Goal: Task Accomplishment & Management: Manage account settings

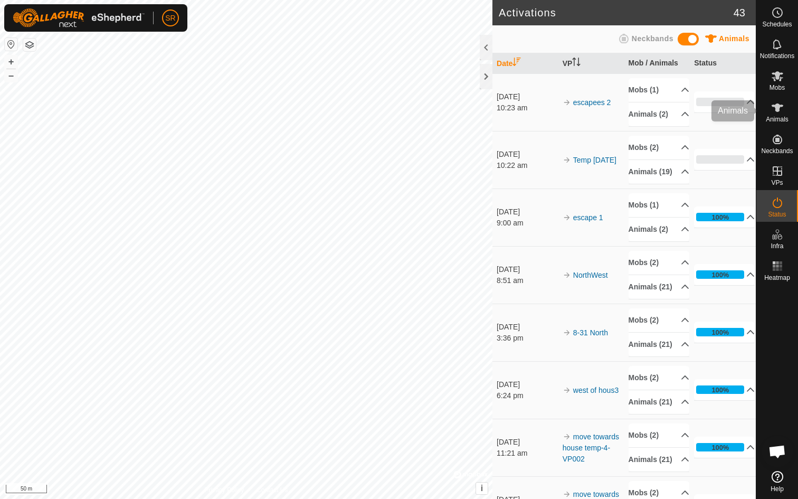
click at [781, 109] on icon at bounding box center [777, 107] width 13 height 13
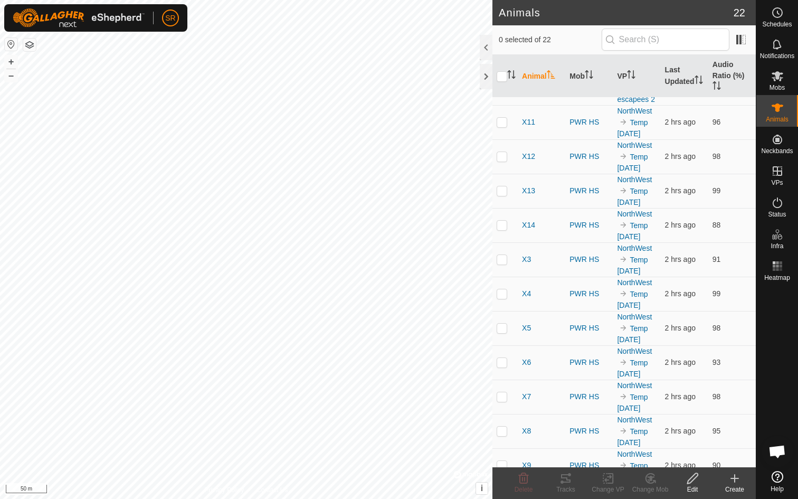
scroll to position [368, 0]
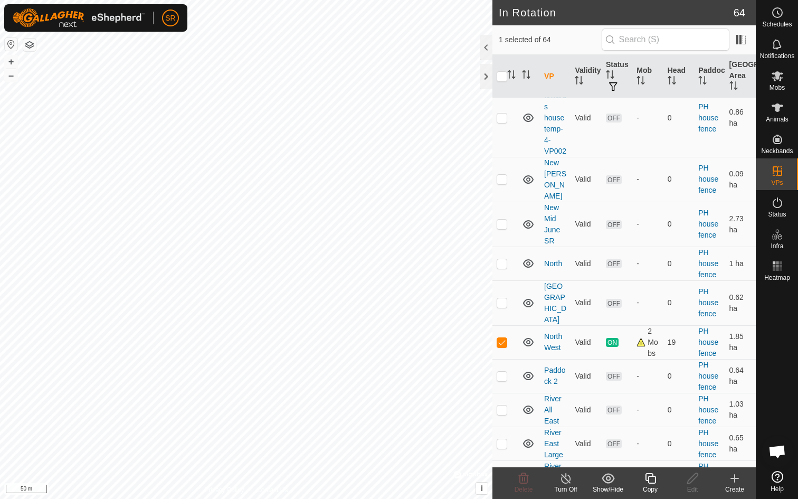
scroll to position [1714, 0]
click at [781, 77] on icon at bounding box center [777, 76] width 13 height 13
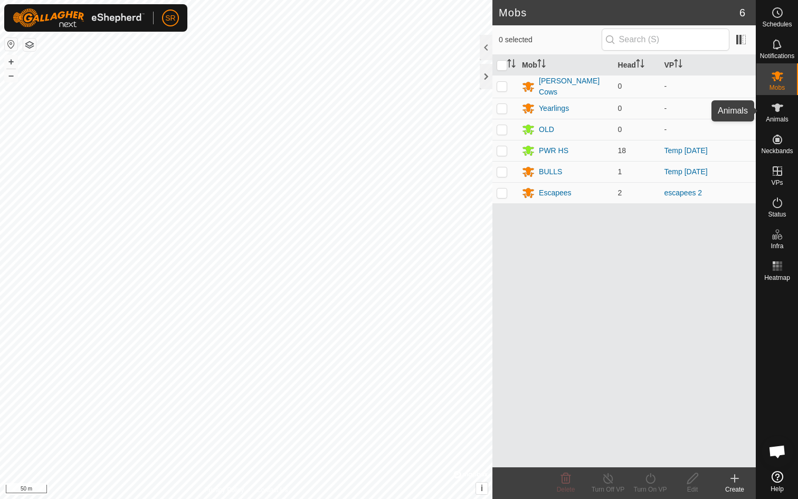
click at [773, 106] on icon at bounding box center [778, 107] width 12 height 8
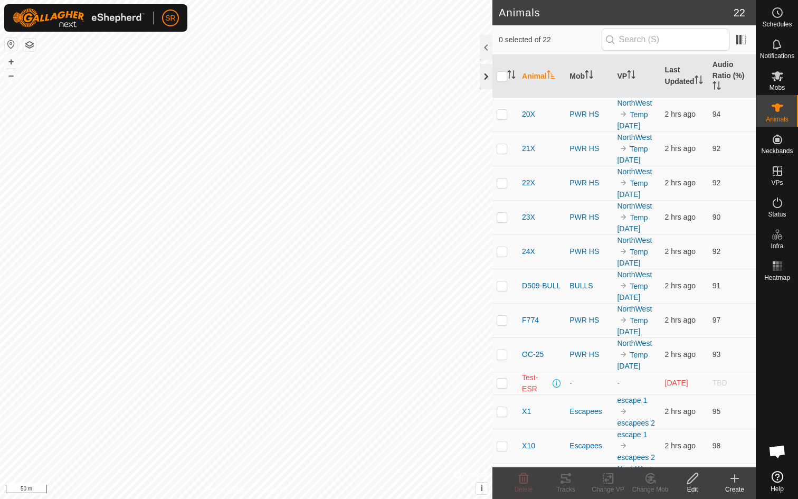
click at [483, 77] on div at bounding box center [486, 76] width 13 height 25
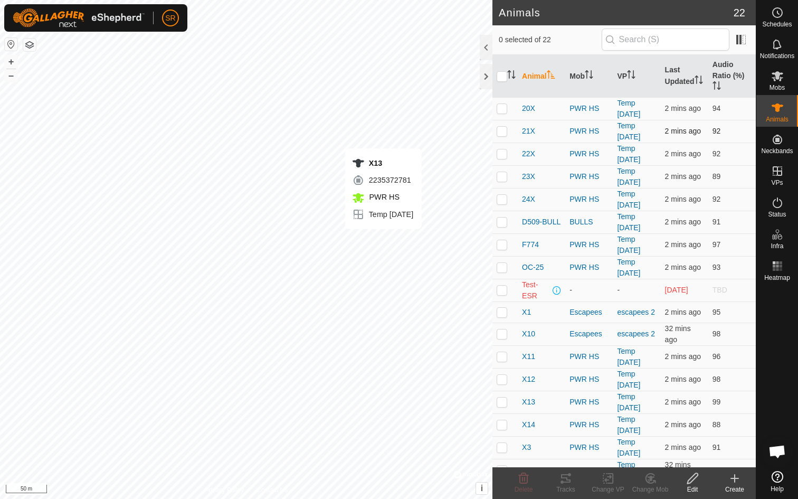
checkbox input "true"
click at [526, 402] on span "X13" at bounding box center [528, 402] width 13 height 11
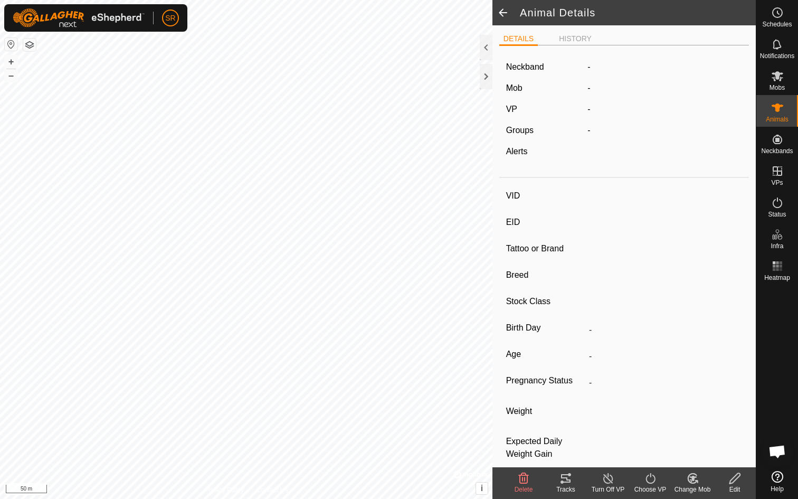
type input "X13"
type input "-"
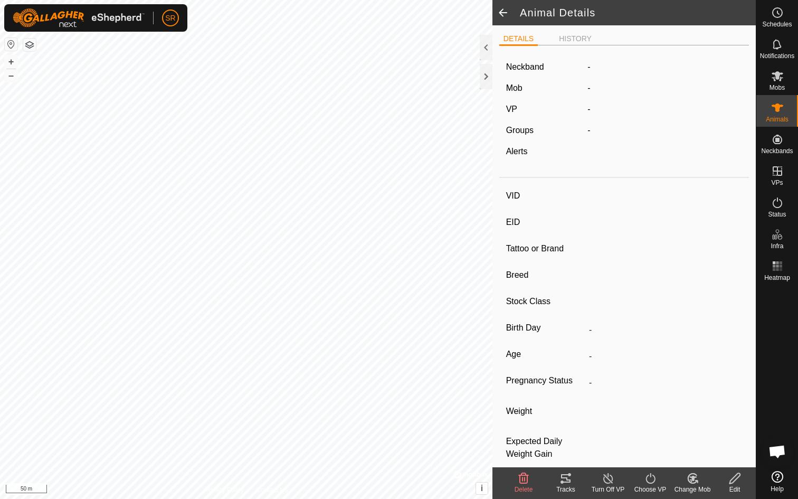
type input "-"
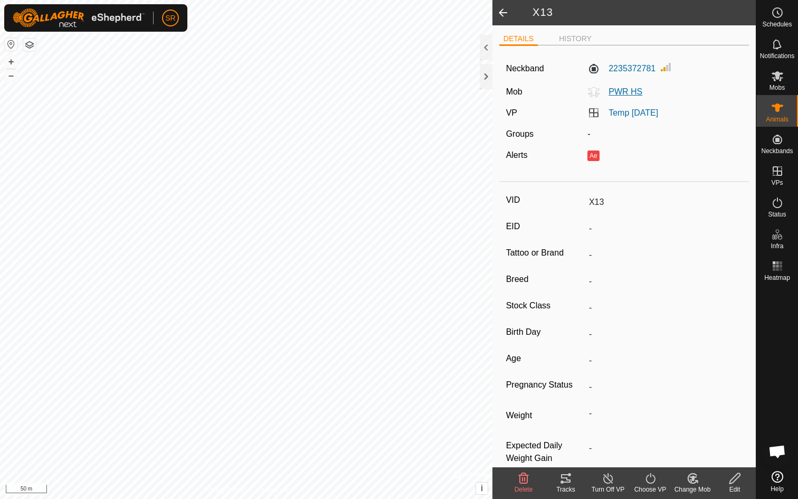
click at [610, 94] on span "PWR HS" at bounding box center [621, 91] width 42 height 9
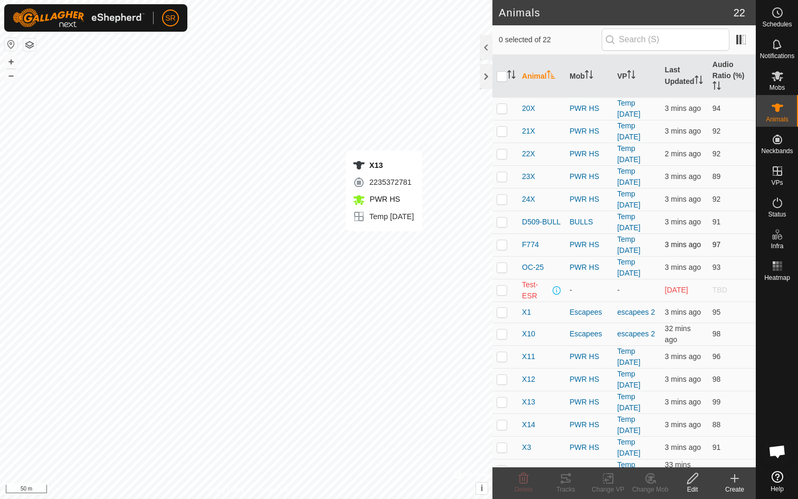
checkbox input "true"
click at [694, 480] on icon at bounding box center [692, 478] width 13 height 13
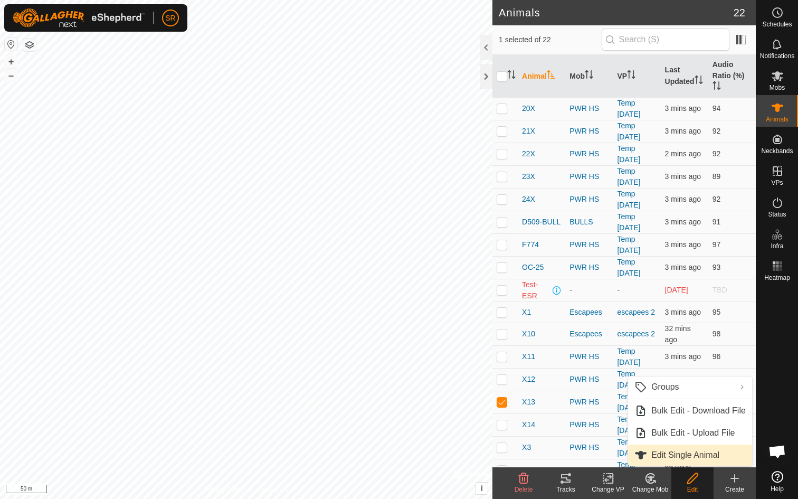
click at [673, 453] on link "Edit Single Animal" at bounding box center [690, 455] width 124 height 21
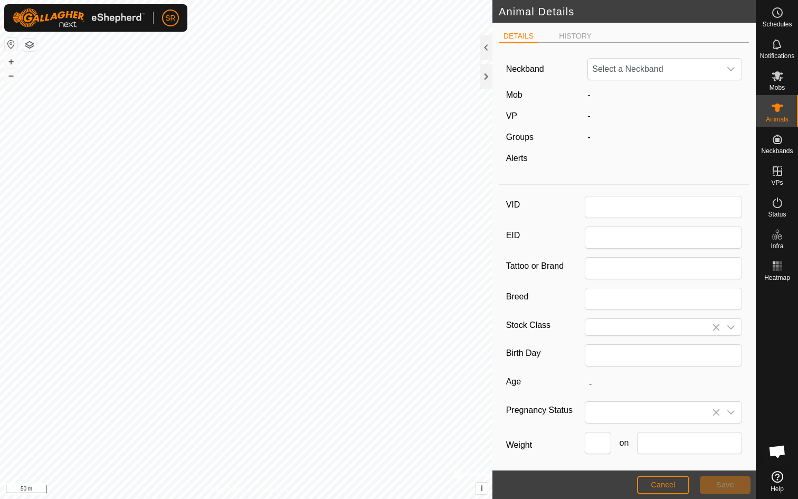
type input "X13"
click at [681, 482] on button "Cancel" at bounding box center [663, 485] width 52 height 18
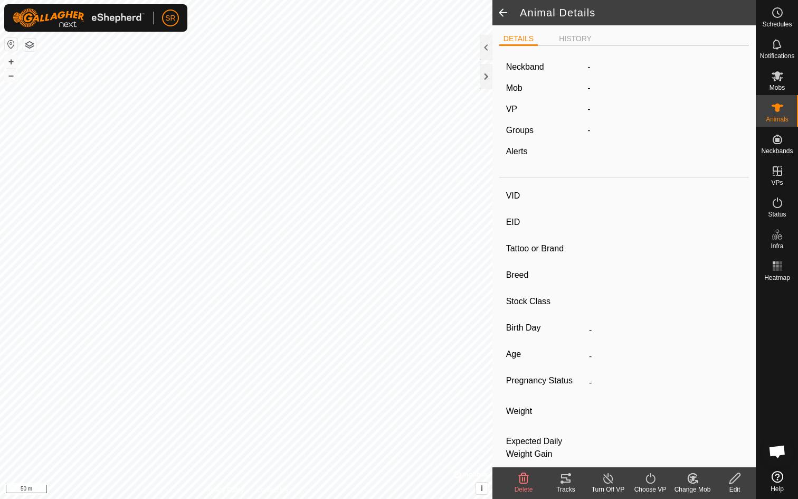
type input "X13"
type input "-"
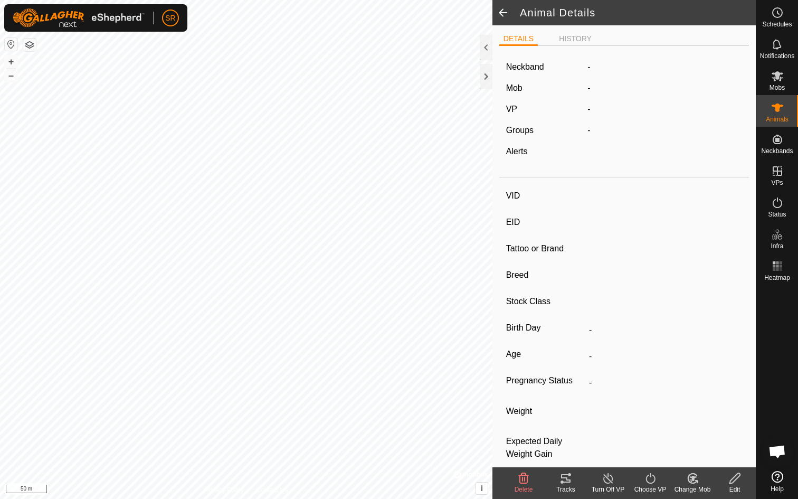
type input "-"
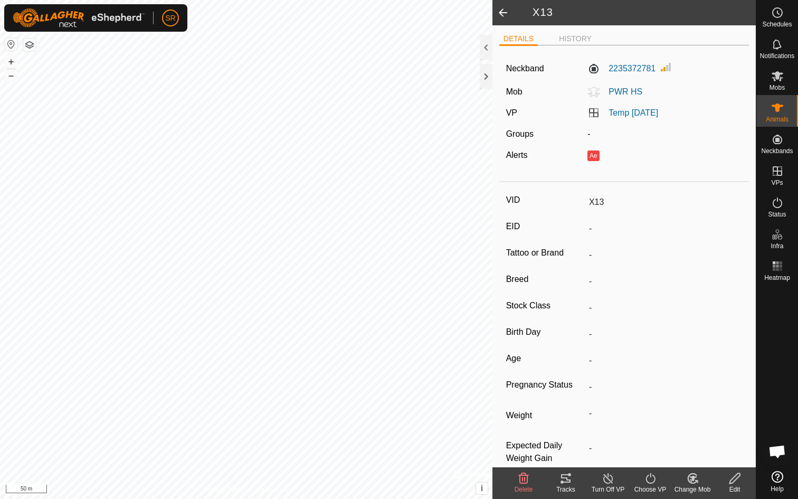
click at [691, 482] on icon at bounding box center [692, 479] width 9 height 10
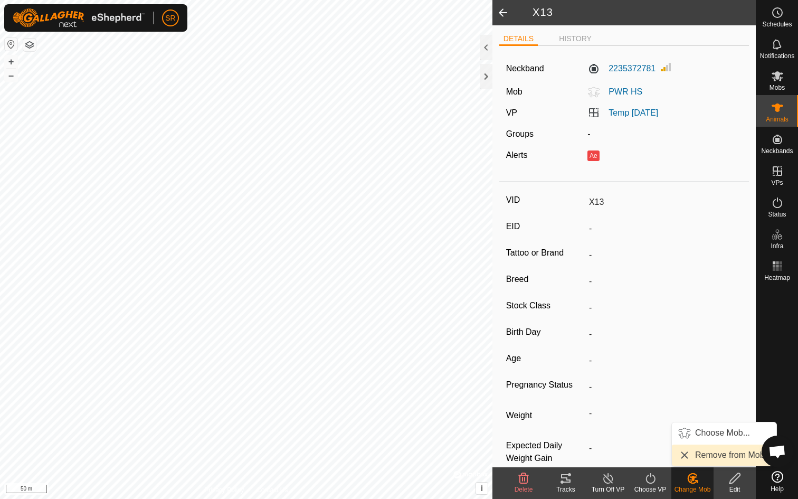
click at [732, 458] on link "Remove from Mob" at bounding box center [724, 455] width 105 height 21
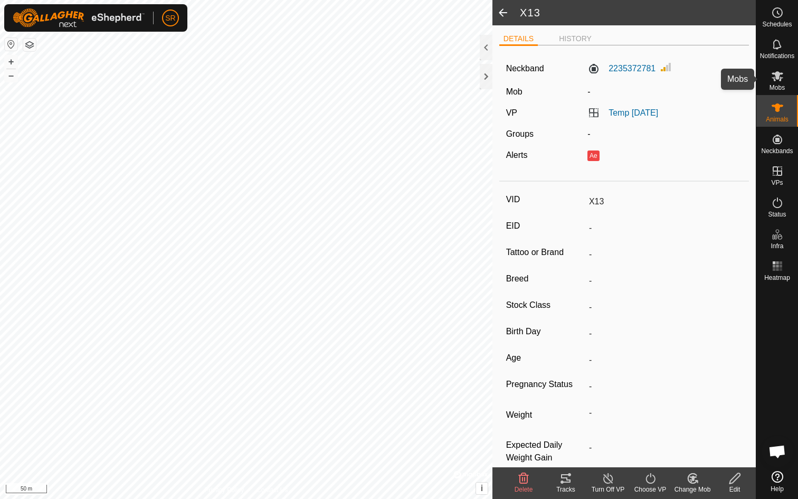
click at [777, 87] on span "Mobs" at bounding box center [777, 87] width 15 height 6
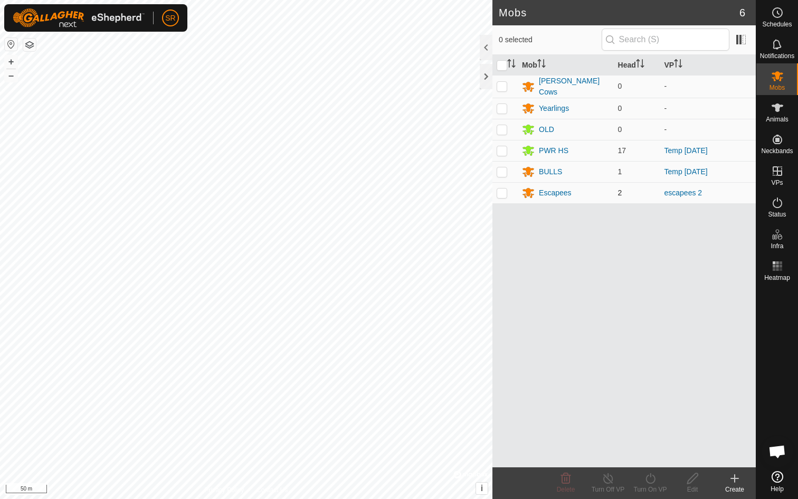
click at [505, 192] on p-checkbox at bounding box center [502, 192] width 11 height 8
checkbox input "true"
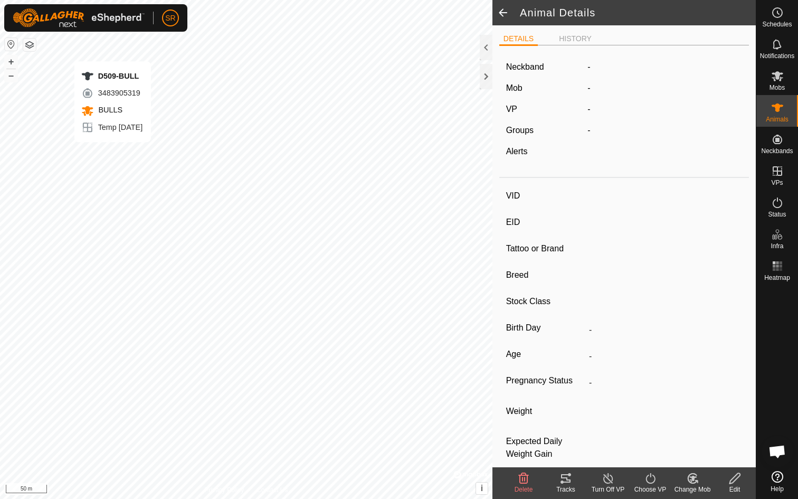
type input "D509-BULL"
type input "-"
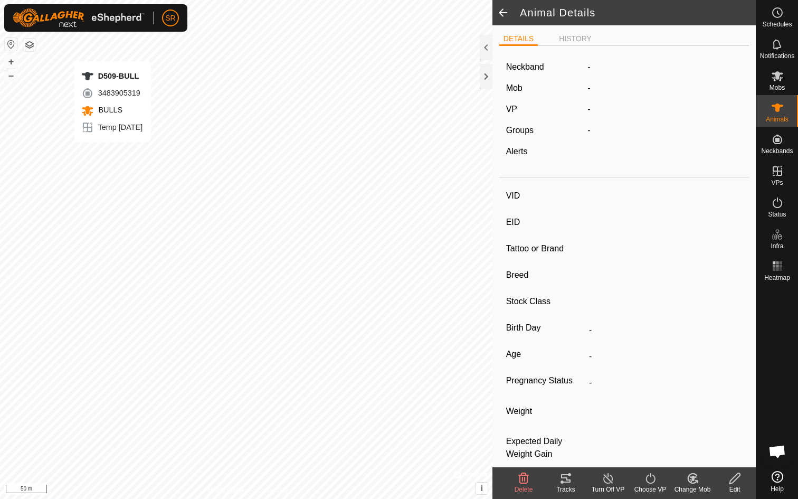
type input "-"
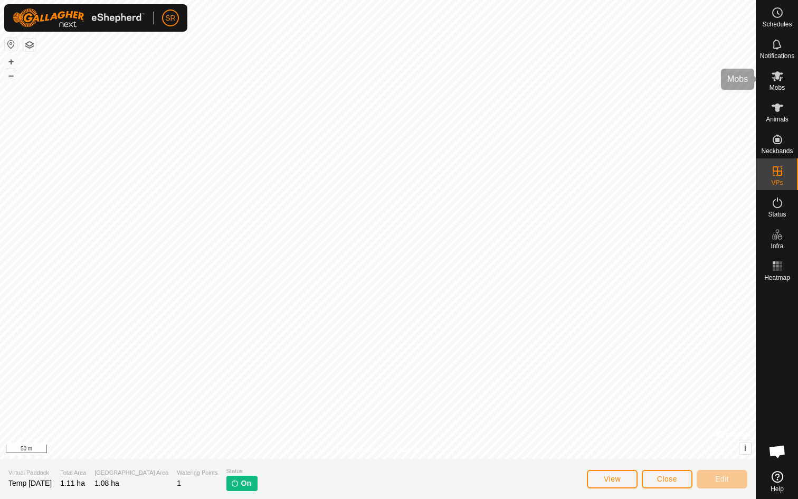
click at [774, 85] on span "Mobs" at bounding box center [777, 87] width 15 height 6
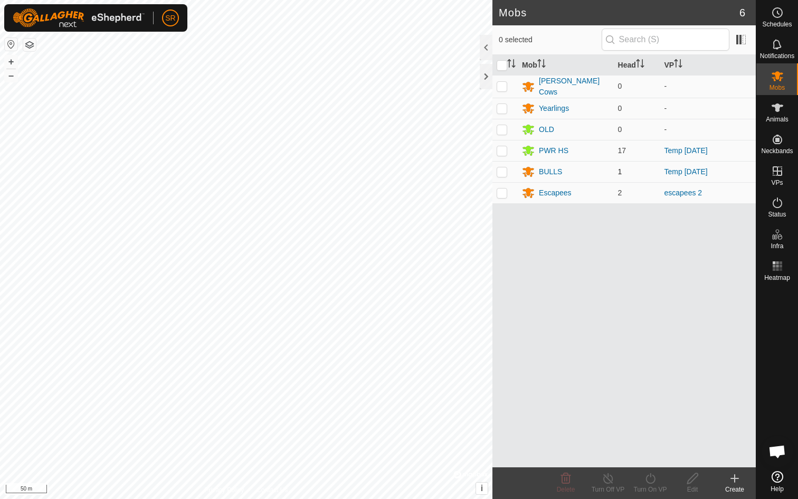
click at [507, 169] on p-checkbox at bounding box center [502, 171] width 11 height 8
checkbox input "true"
click at [504, 148] on p-checkbox at bounding box center [502, 150] width 11 height 8
checkbox input "true"
click at [652, 482] on icon at bounding box center [650, 478] width 13 height 13
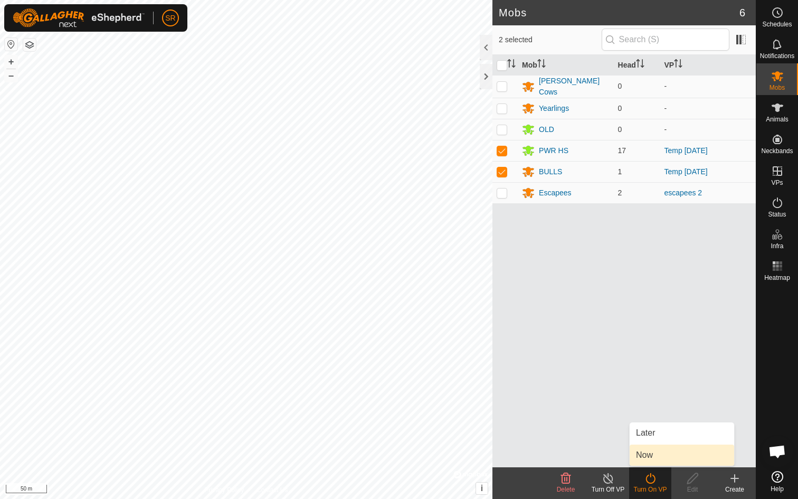
click at [654, 458] on link "Now" at bounding box center [682, 455] width 105 height 21
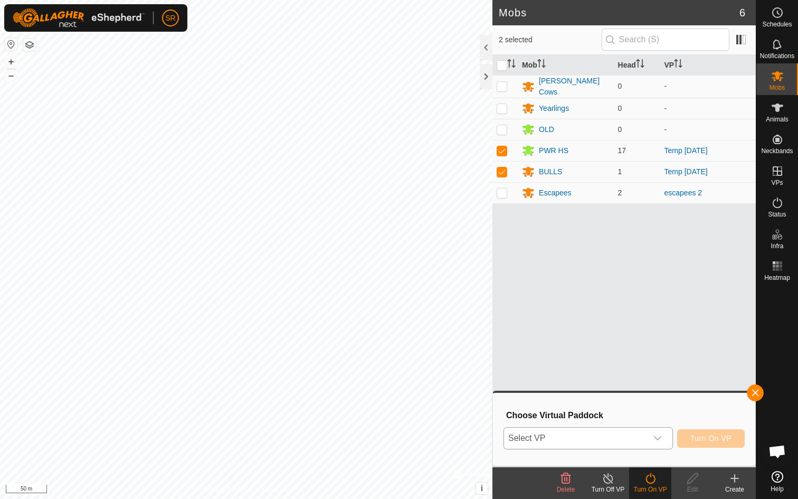
click at [658, 437] on icon "dropdown trigger" at bounding box center [658, 438] width 8 height 8
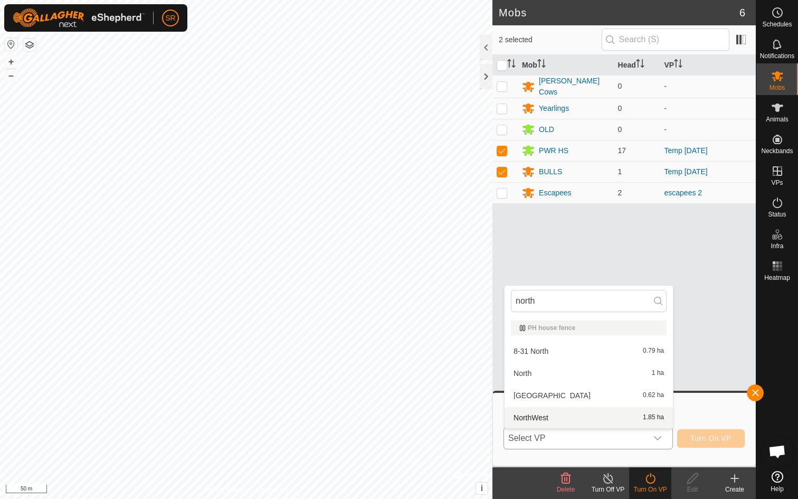
type input "north"
click at [531, 418] on li "NorthWest 1.85 ha" at bounding box center [589, 417] width 168 height 21
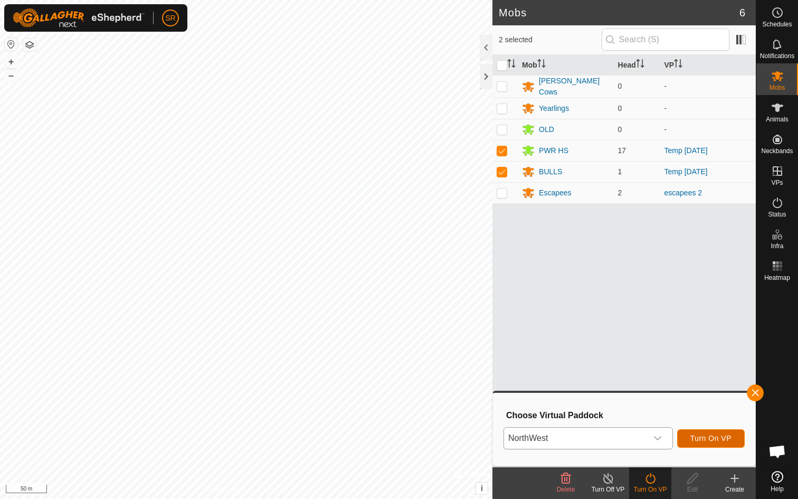
click at [710, 433] on button "Turn On VP" at bounding box center [711, 438] width 68 height 18
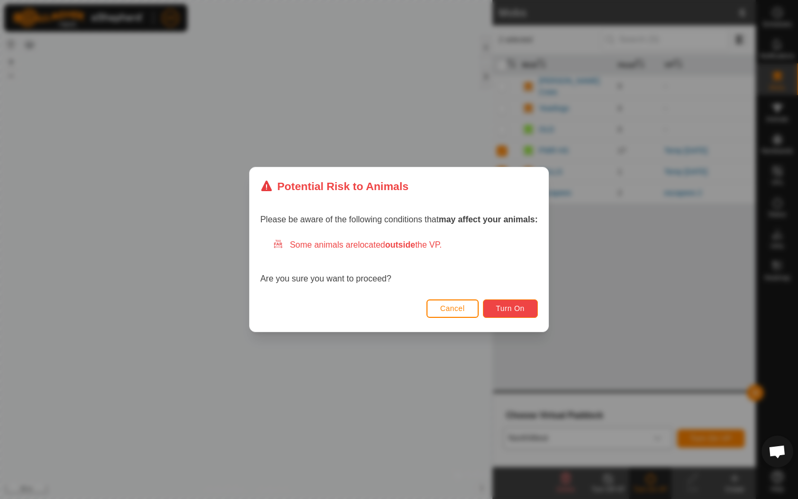
click at [513, 306] on span "Turn On" at bounding box center [510, 308] width 29 height 8
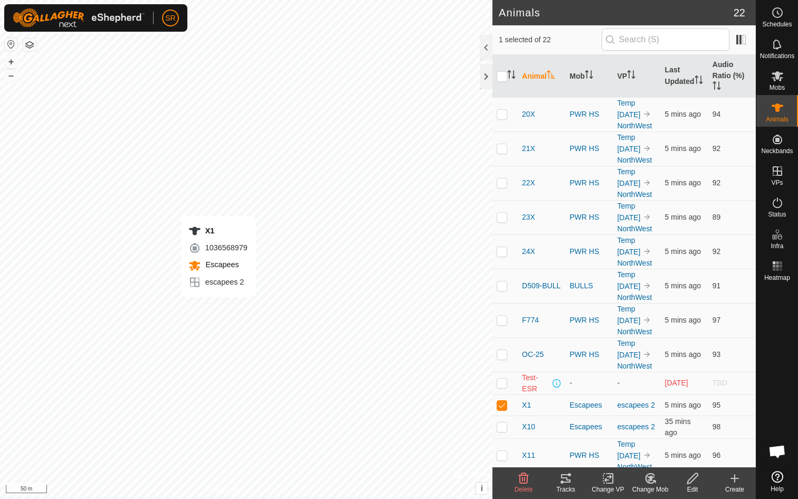
checkbox input "false"
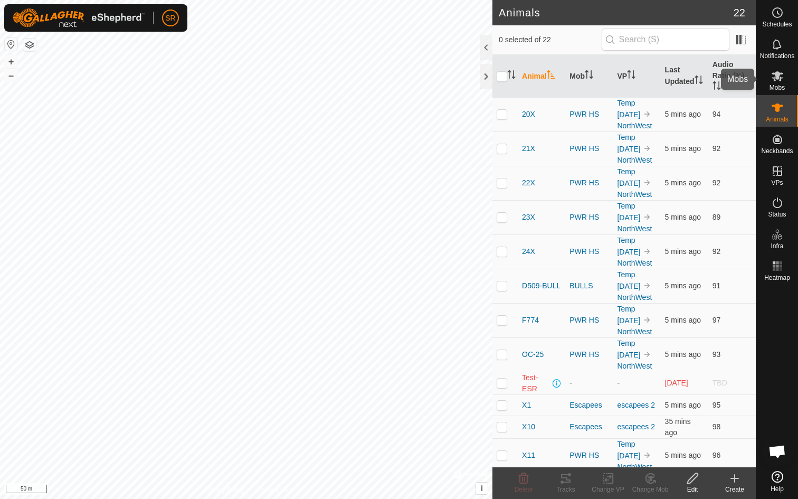
click at [776, 80] on icon at bounding box center [777, 76] width 13 height 13
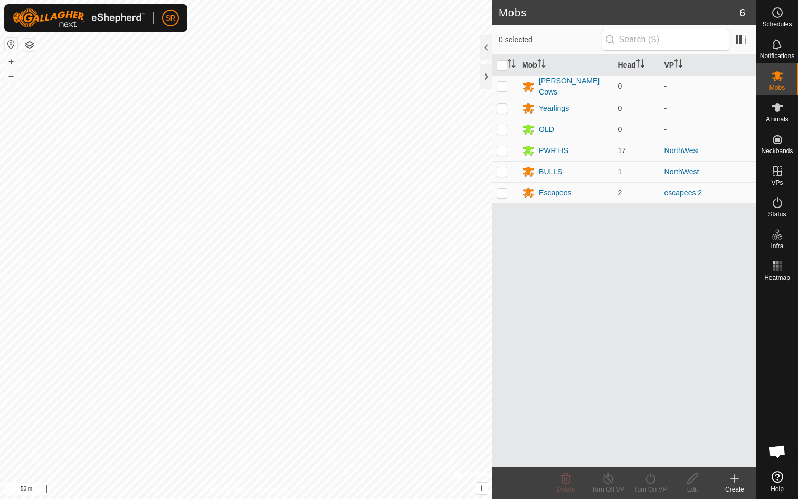
click at [735, 477] on icon at bounding box center [735, 478] width 13 height 13
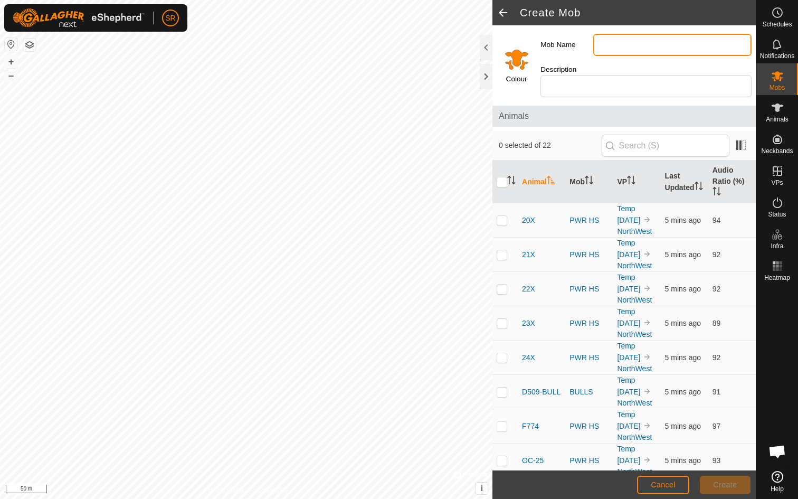
click at [612, 41] on input "Mob Name" at bounding box center [672, 45] width 158 height 22
type input "Dumb Bull"
click at [728, 488] on span "Create" at bounding box center [726, 484] width 24 height 8
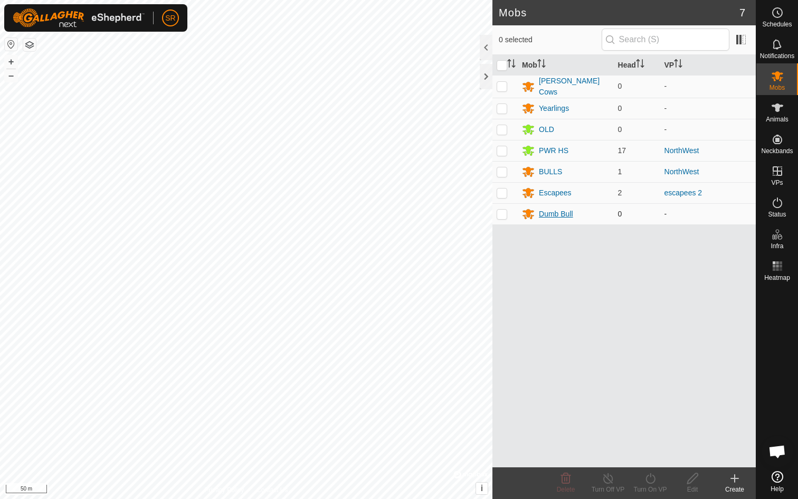
click at [546, 214] on div "Dumb Bull" at bounding box center [556, 214] width 34 height 11
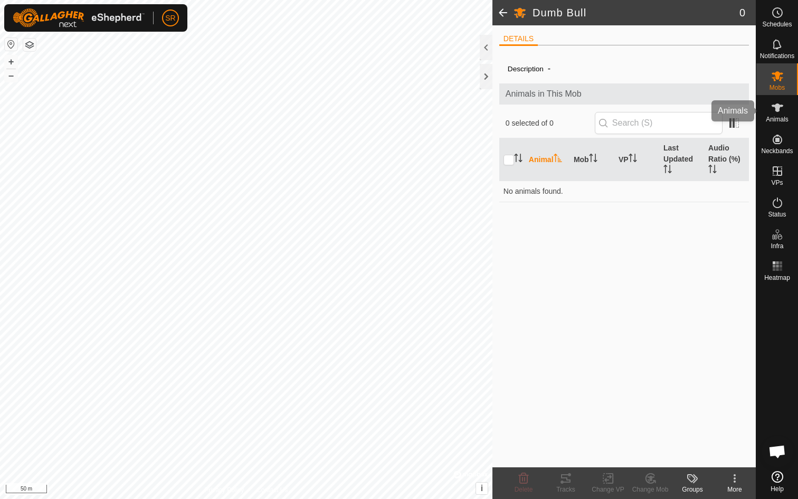
click at [778, 119] on span "Animals" at bounding box center [777, 119] width 23 height 6
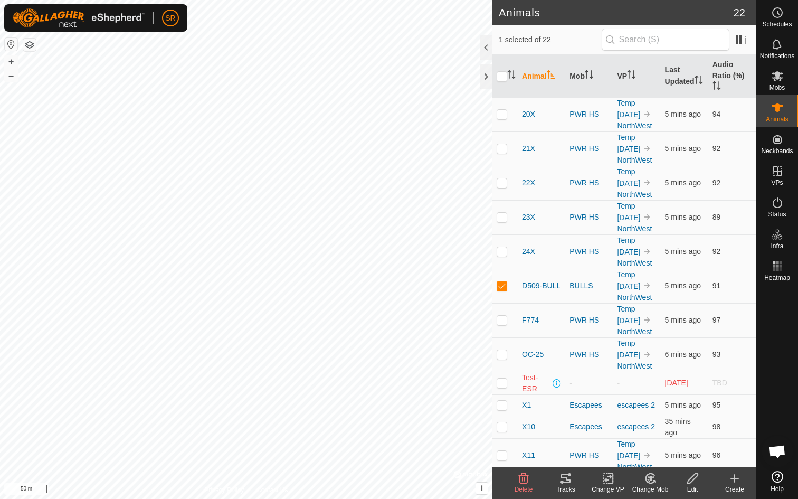
click at [653, 480] on icon at bounding box center [650, 478] width 13 height 13
click at [673, 438] on link "Choose Mob..." at bounding box center [682, 432] width 105 height 21
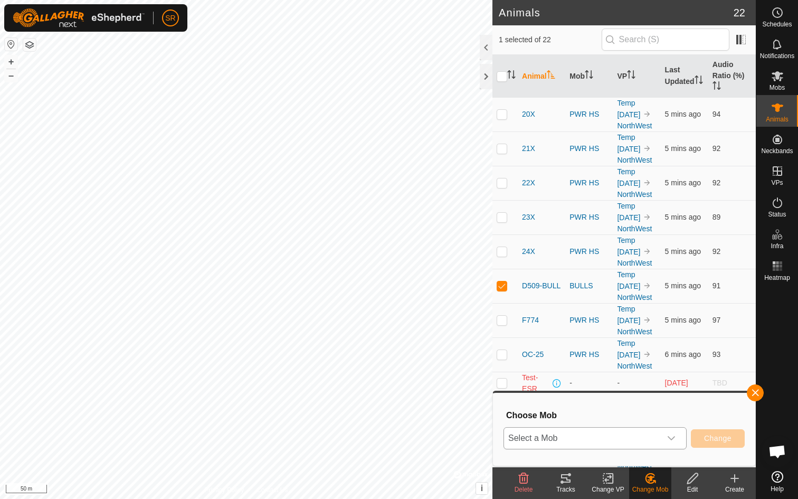
click at [673, 437] on icon "dropdown trigger" at bounding box center [671, 438] width 8 height 8
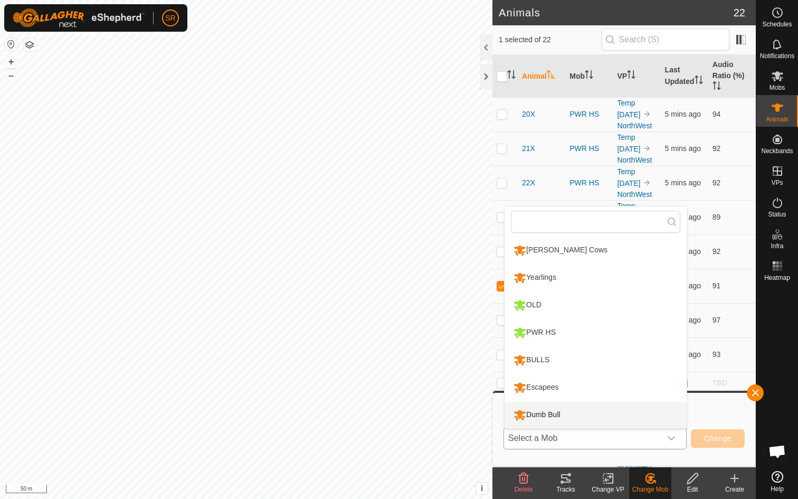
click at [551, 418] on li "Dumb Bull" at bounding box center [596, 415] width 182 height 26
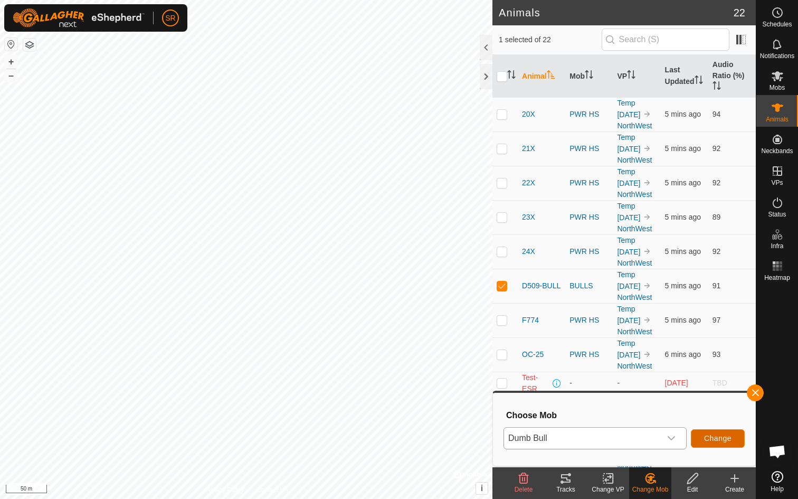
click at [714, 440] on span "Change" at bounding box center [717, 438] width 27 height 8
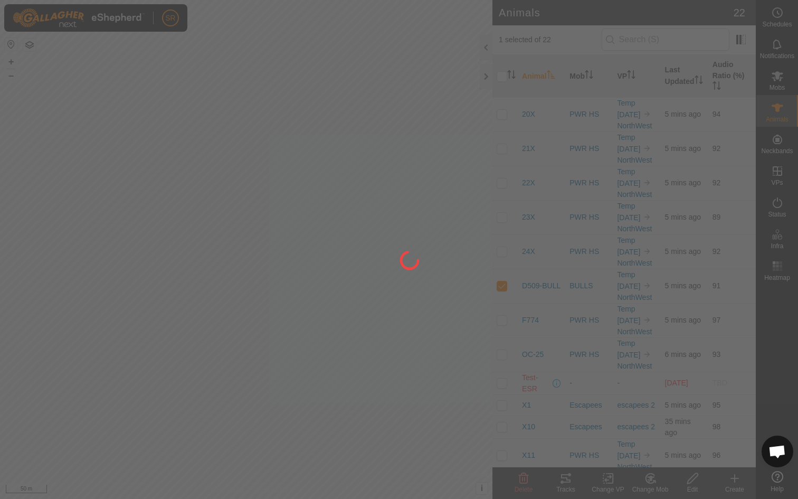
checkbox input "false"
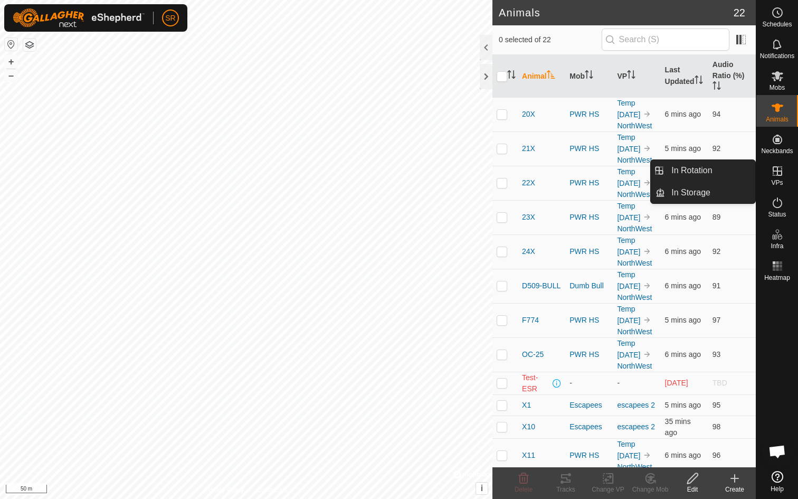
click at [774, 178] on es-virtualpaddocks-svg-icon at bounding box center [777, 171] width 19 height 17
click at [699, 172] on link "In Rotation" at bounding box center [710, 170] width 90 height 21
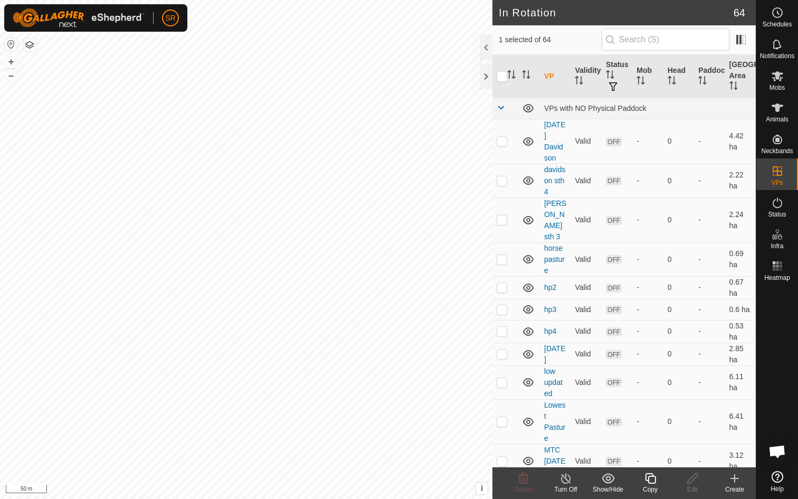
click at [732, 480] on icon at bounding box center [735, 478] width 13 height 13
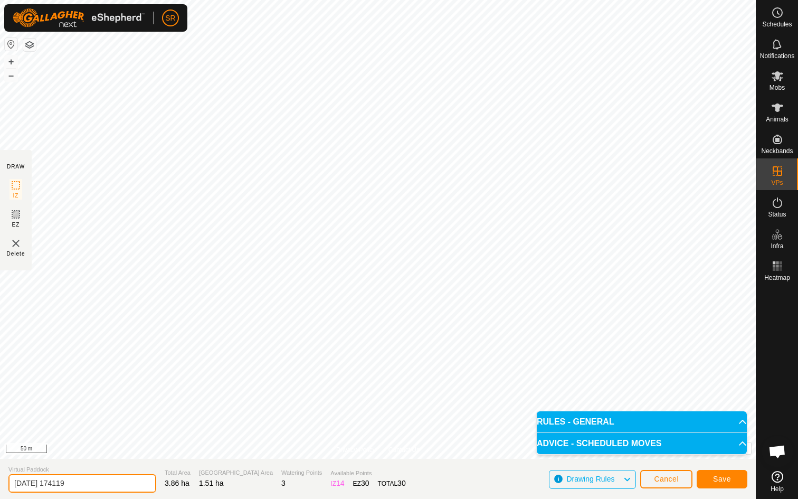
click at [105, 484] on input "2025-09-03 174119" at bounding box center [82, 483] width 148 height 18
type input "B"
type input "DumbDumb bull"
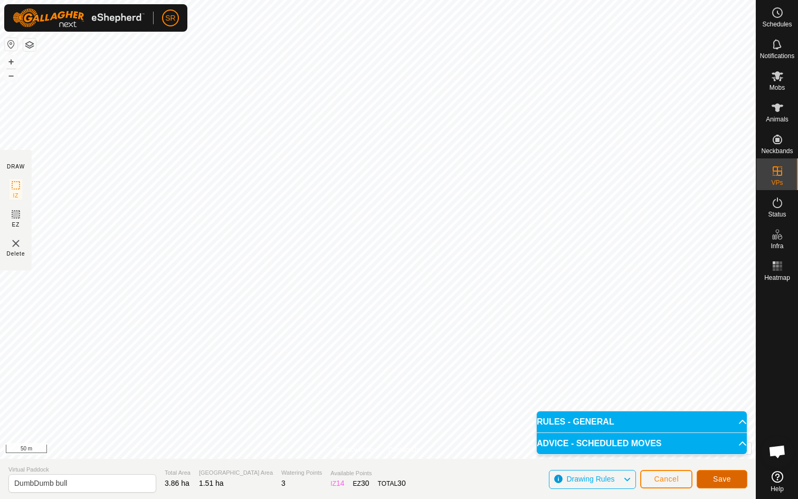
click at [727, 482] on span "Save" at bounding box center [722, 479] width 18 height 8
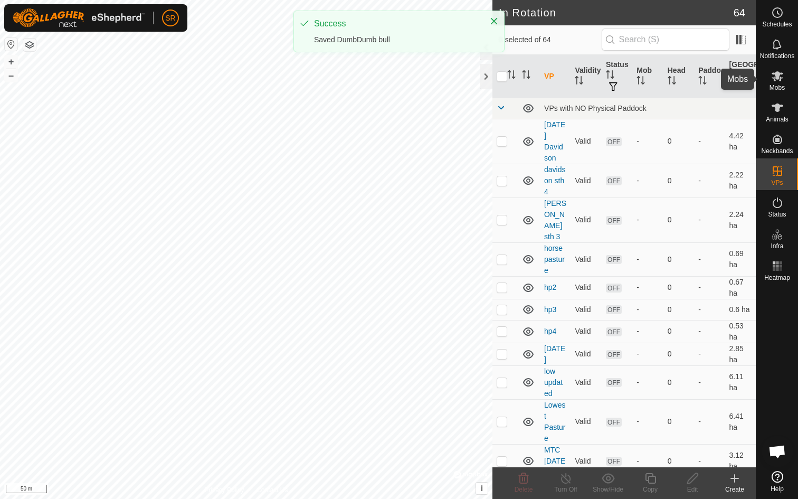
click at [781, 81] on icon at bounding box center [777, 76] width 13 height 13
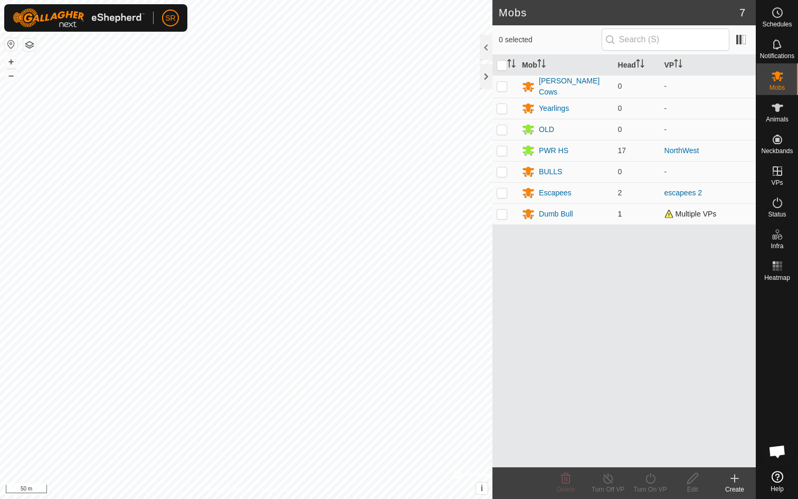
click at [501, 213] on p-checkbox at bounding box center [502, 214] width 11 height 8
checkbox input "true"
click at [650, 485] on div "Turn On VP" at bounding box center [650, 490] width 42 height 10
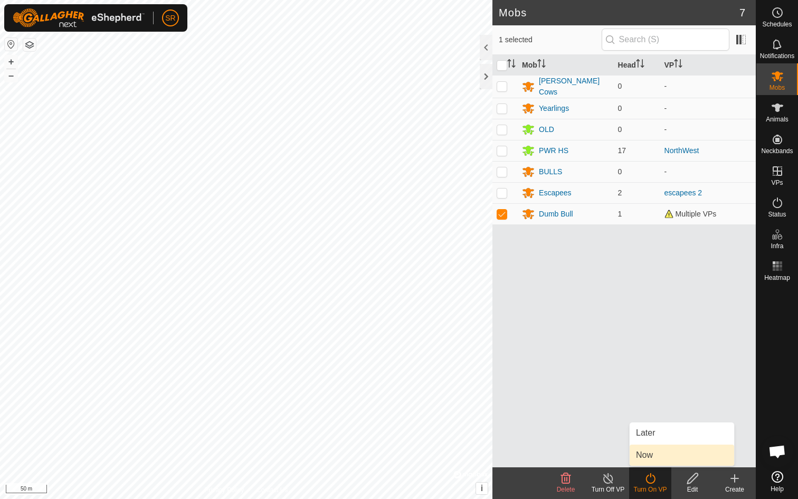
click at [654, 462] on link "Now" at bounding box center [682, 455] width 105 height 21
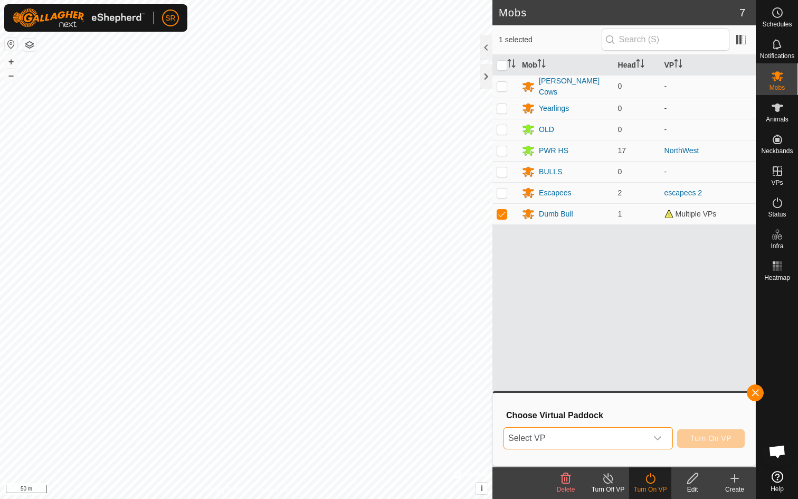
click at [606, 445] on span "Select VP" at bounding box center [575, 438] width 143 height 21
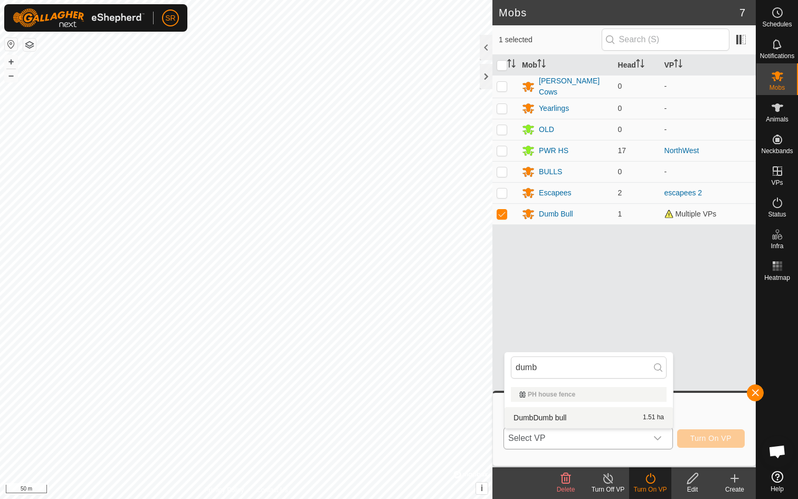
type input "dumb"
click at [538, 418] on li "DumbDumb bull 1.51 ha" at bounding box center [589, 417] width 168 height 21
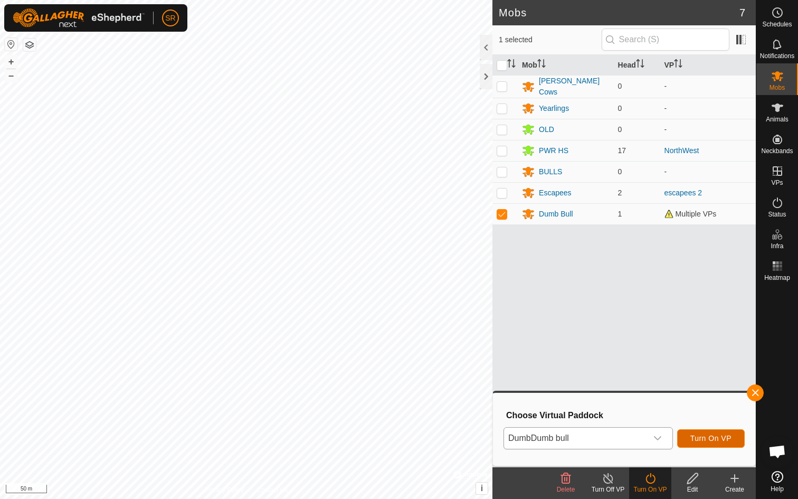
click at [721, 438] on span "Turn On VP" at bounding box center [711, 438] width 41 height 8
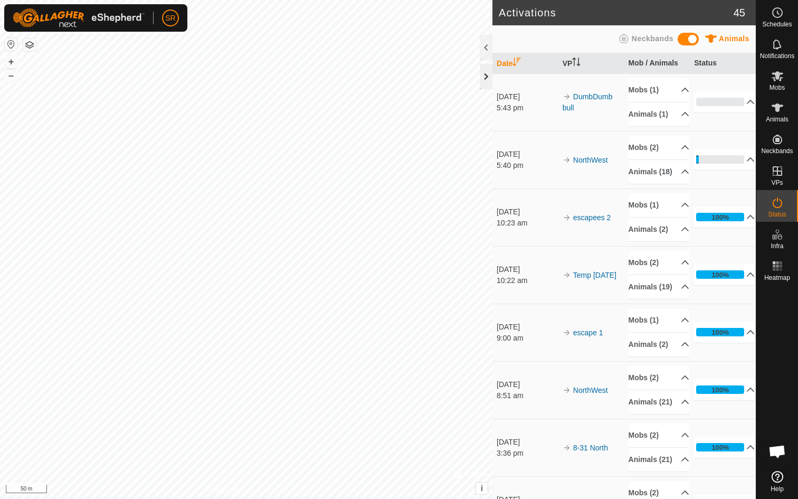
click at [488, 76] on div at bounding box center [486, 76] width 13 height 25
